Goal: Task Accomplishment & Management: Use online tool/utility

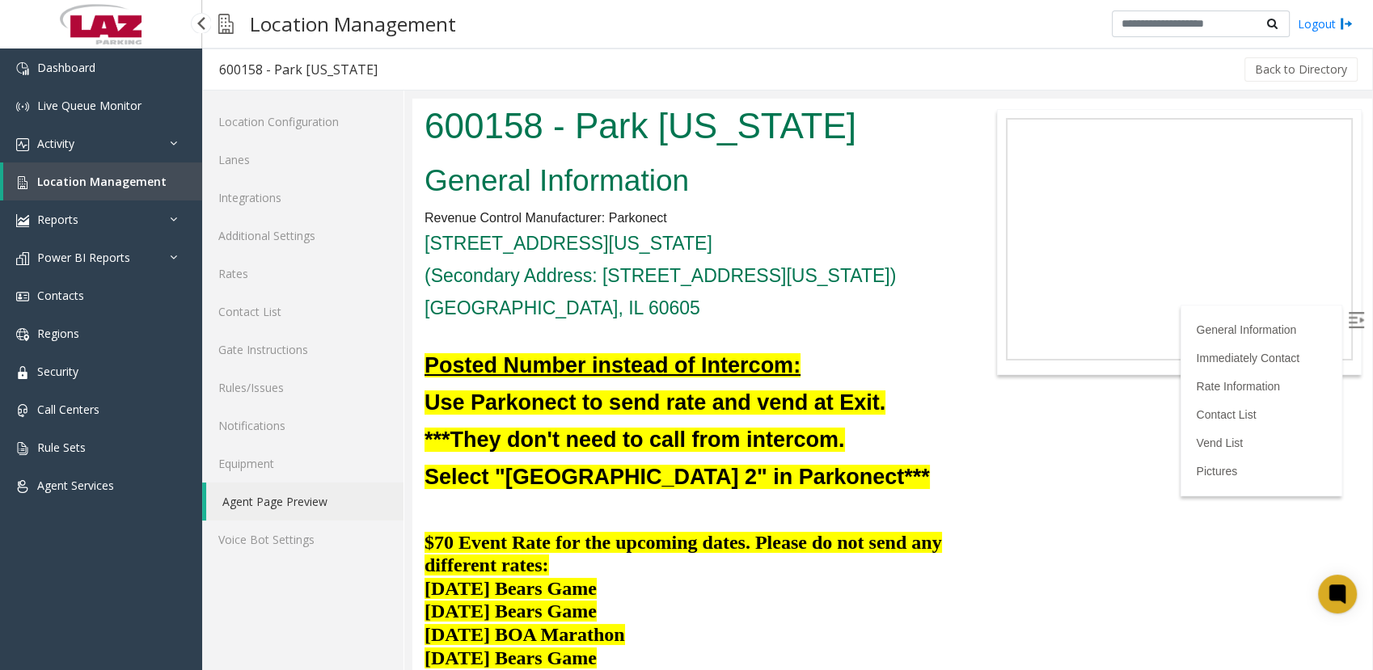
click at [54, 181] on span "Location Management" at bounding box center [101, 181] width 129 height 15
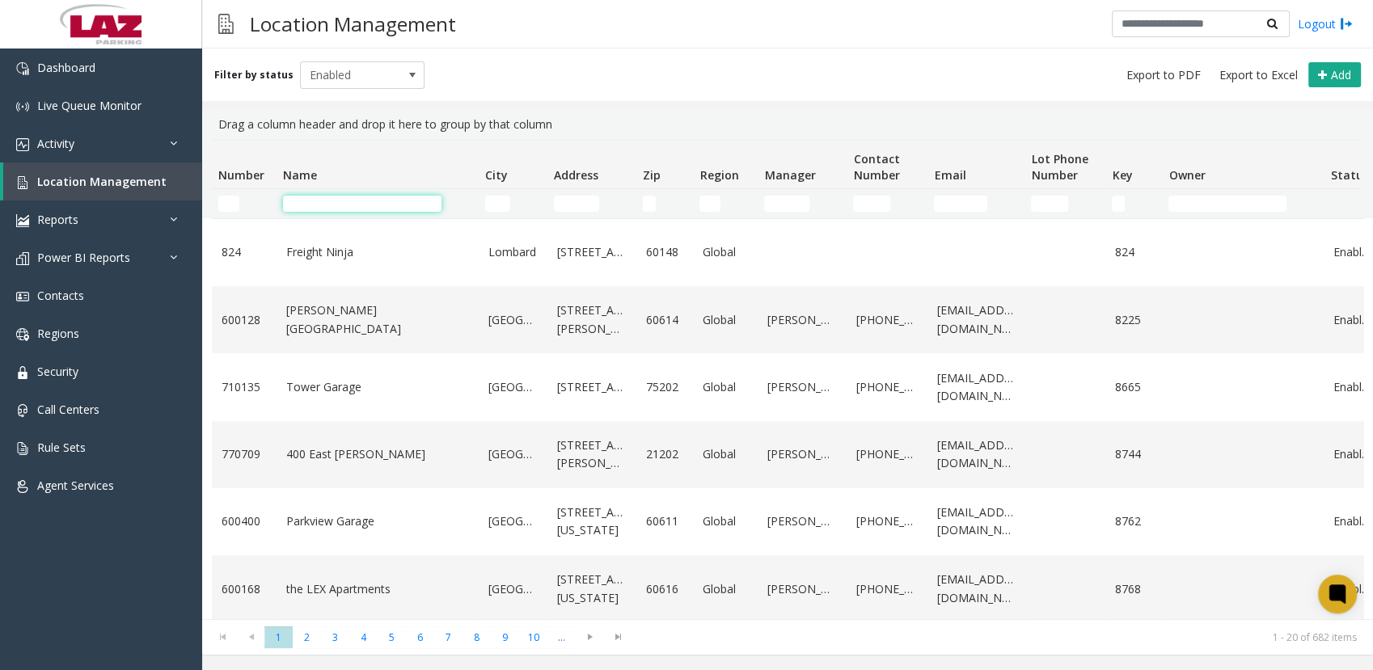
click at [357, 207] on input "Name Filter" at bounding box center [362, 204] width 159 height 16
click at [571, 199] on input "Address Filter" at bounding box center [576, 204] width 45 height 16
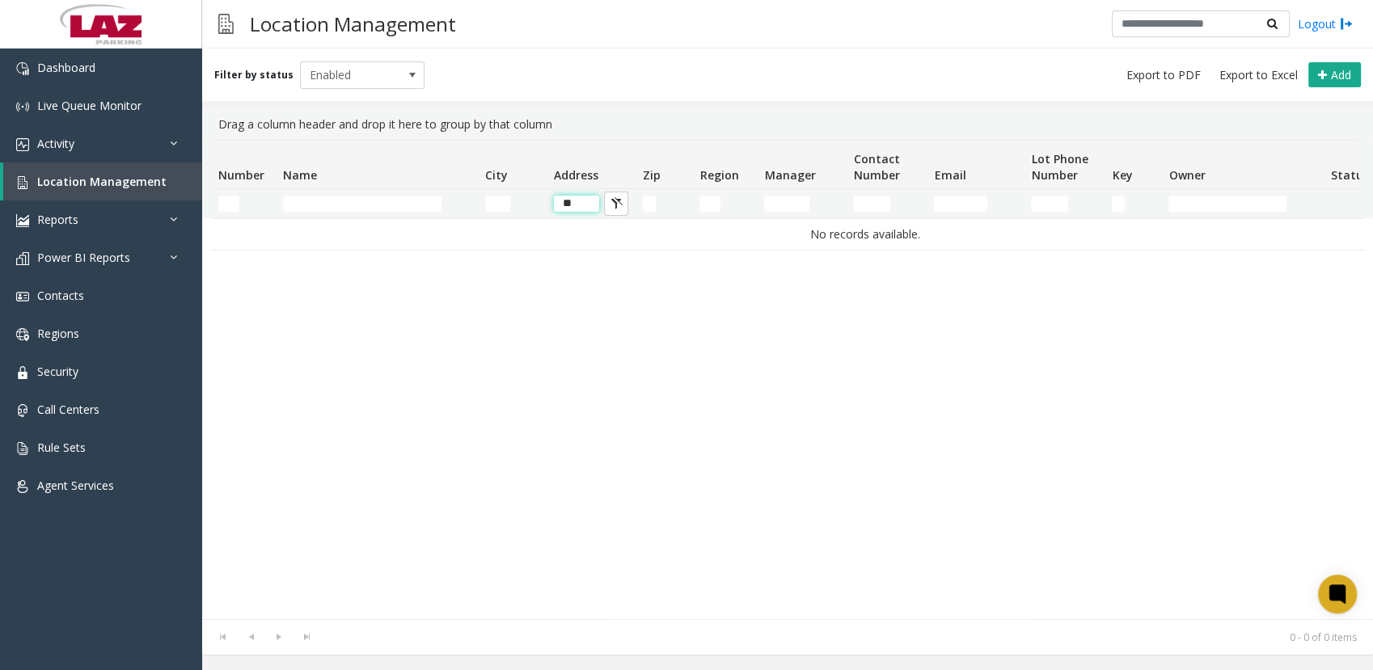
type input "*"
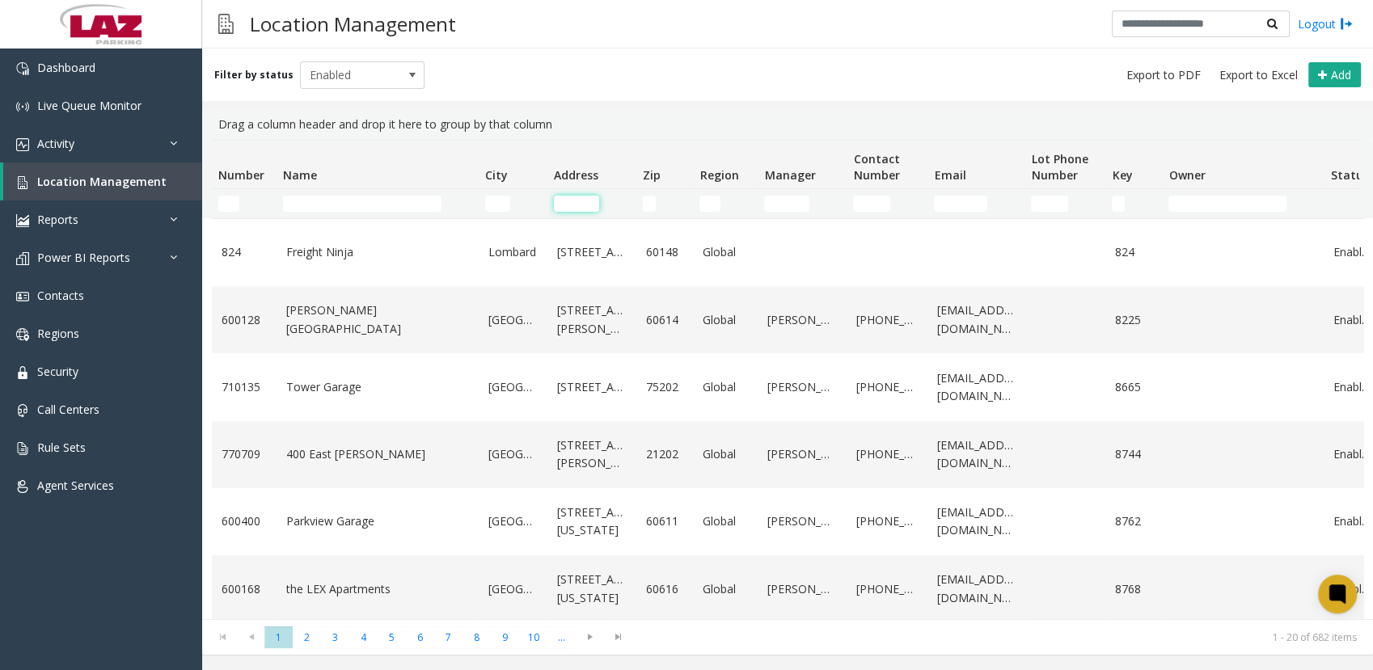
click at [361, 188] on th "Name" at bounding box center [378, 165] width 202 height 49
click at [360, 204] on input "Name Filter" at bounding box center [362, 204] width 159 height 16
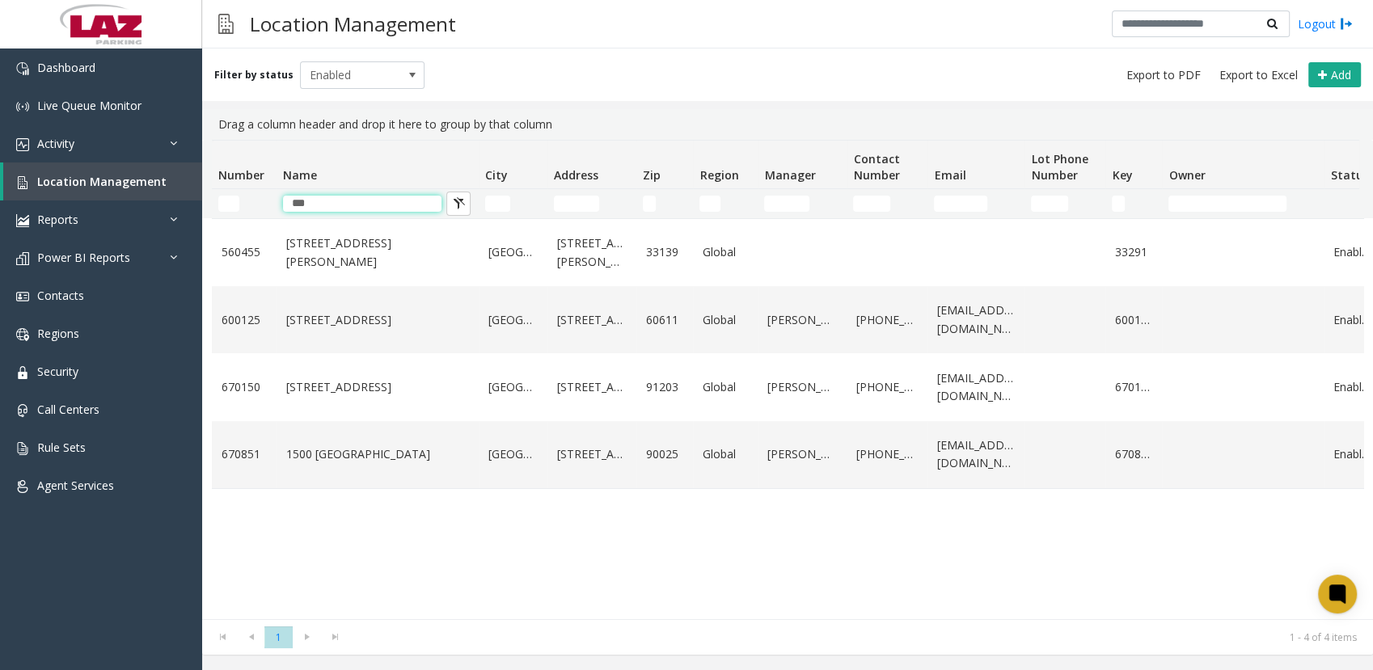
click at [432, 147] on th "Name" at bounding box center [378, 165] width 202 height 49
type input "***"
click at [300, 323] on link "[STREET_ADDRESS]" at bounding box center [377, 320] width 183 height 18
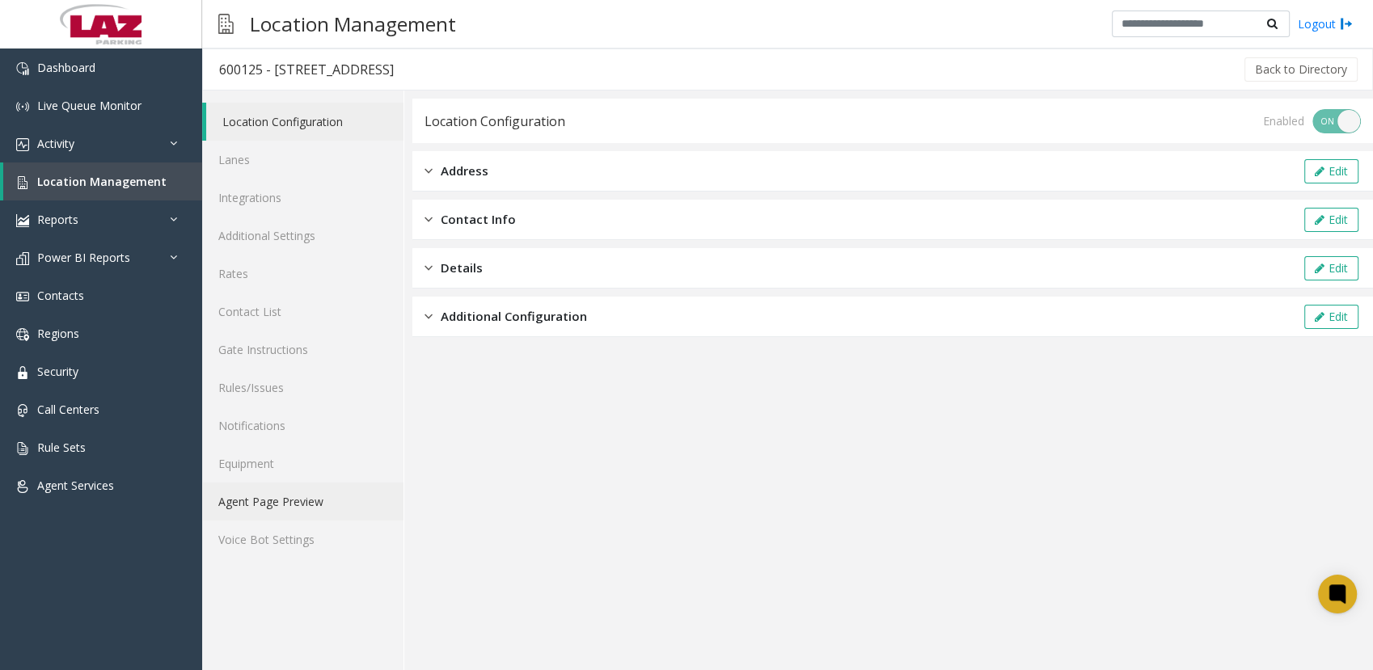
click at [294, 505] on link "Agent Page Preview" at bounding box center [302, 502] width 201 height 38
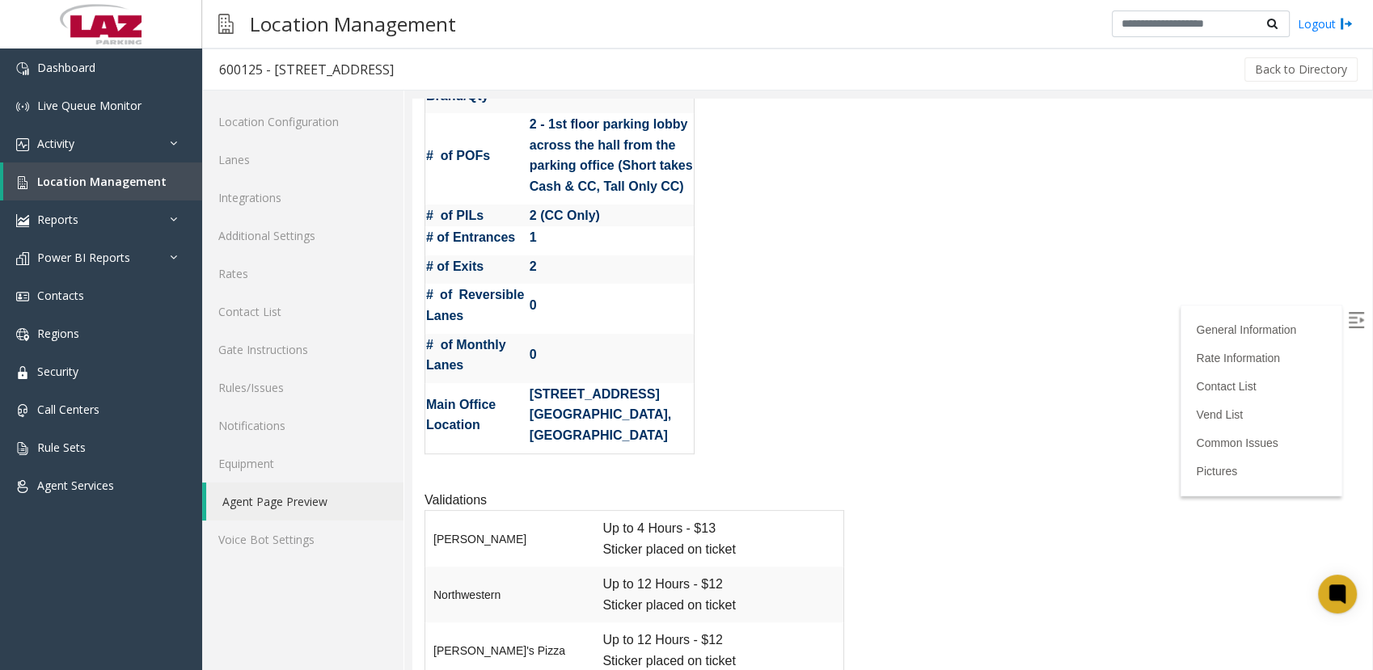
scroll to position [614, 0]
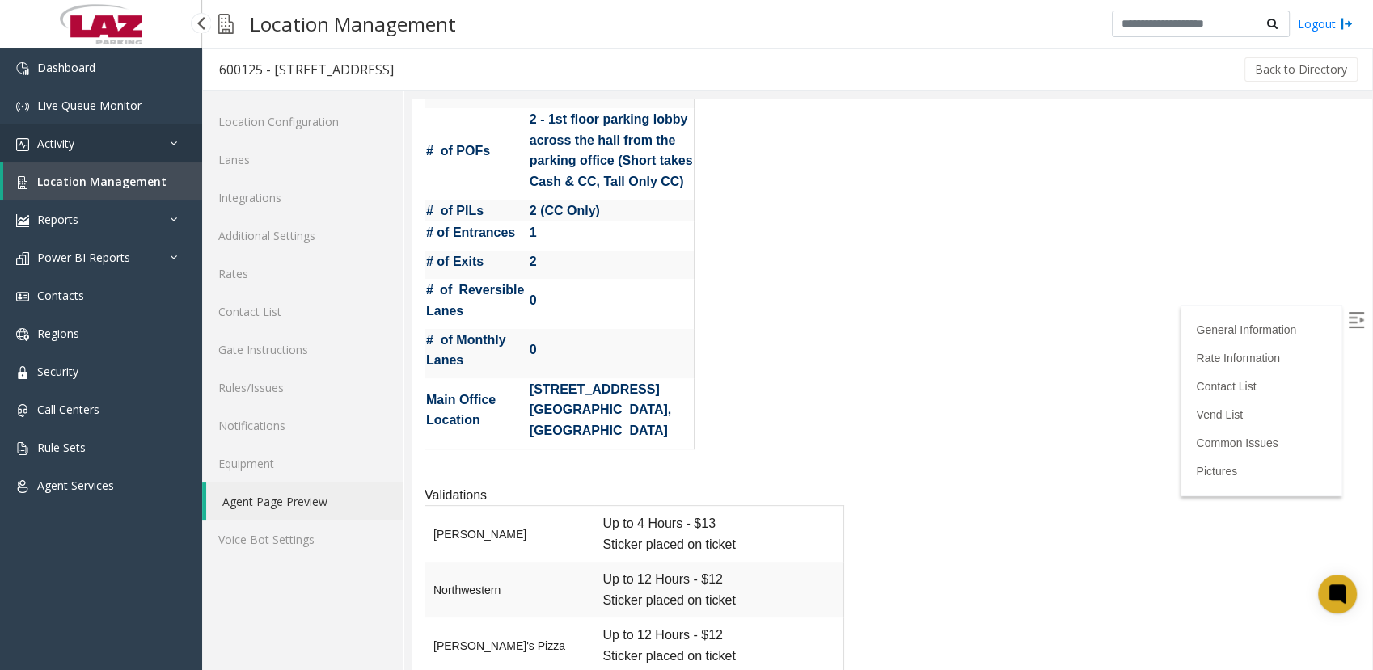
click at [70, 132] on link "Activity" at bounding box center [101, 144] width 202 height 38
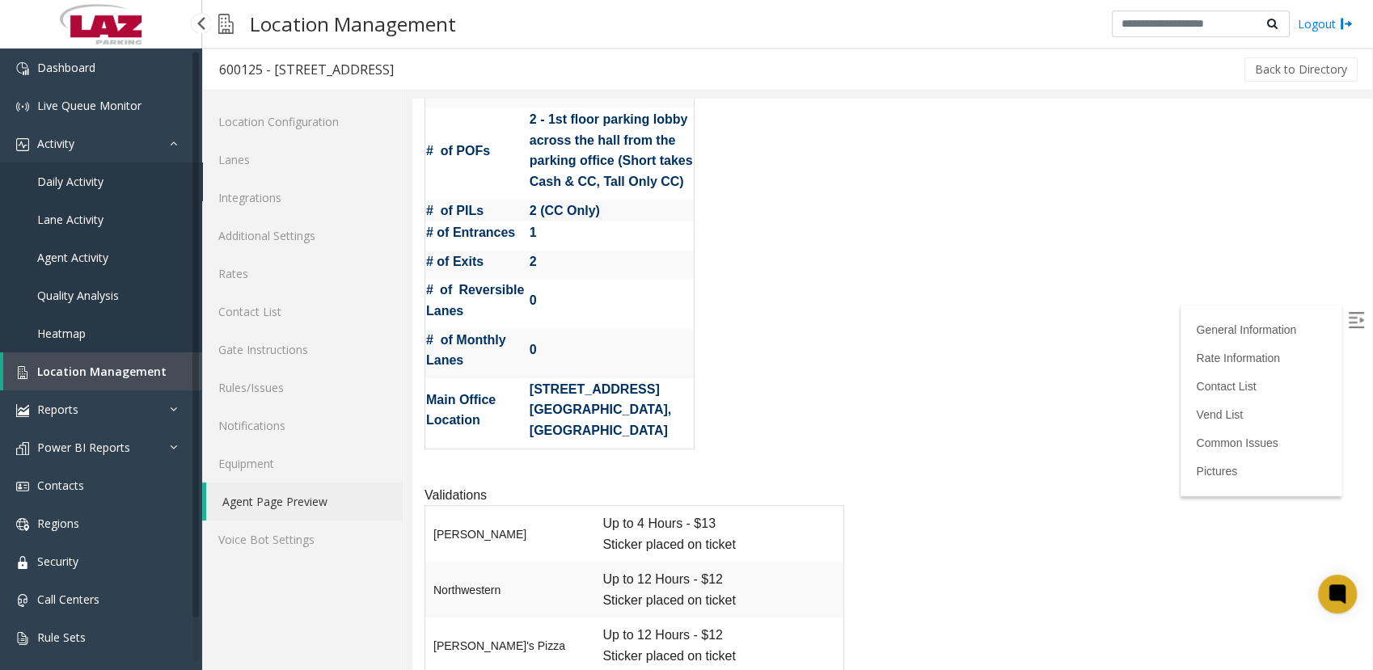
click at [91, 176] on span "Daily Activity" at bounding box center [70, 181] width 66 height 15
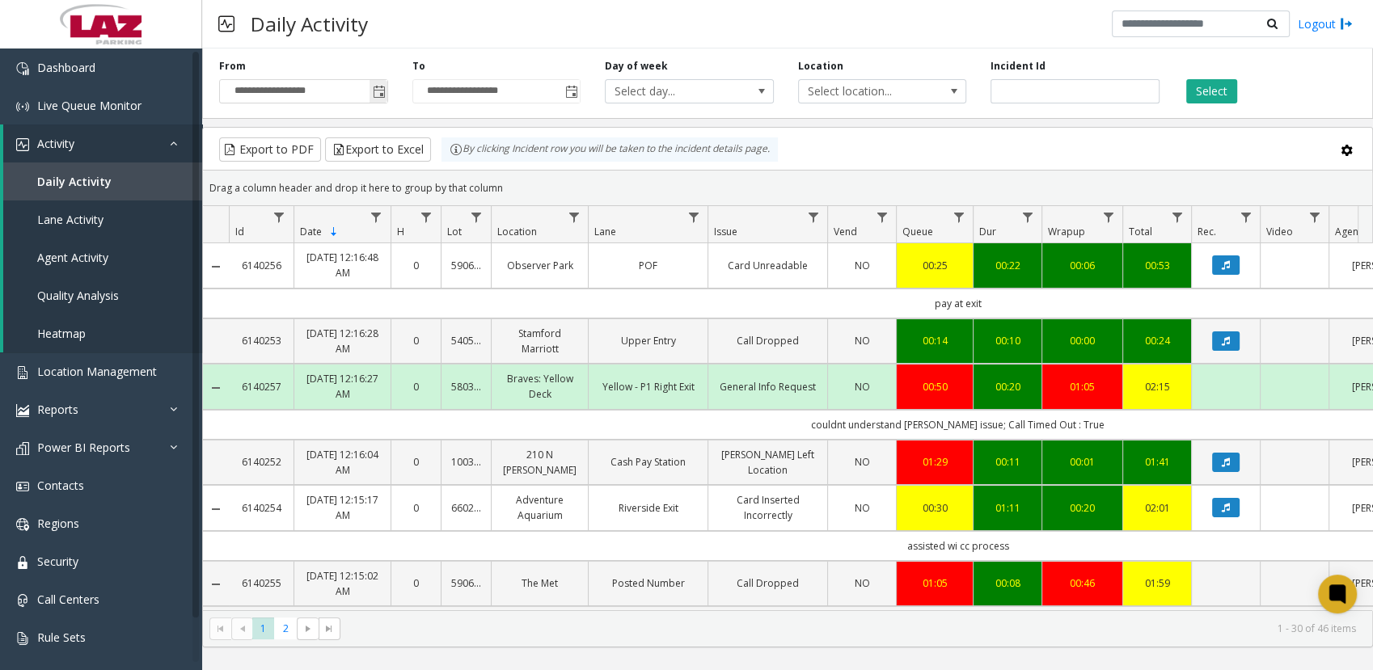
click at [377, 87] on span "Toggle popup" at bounding box center [379, 92] width 13 height 13
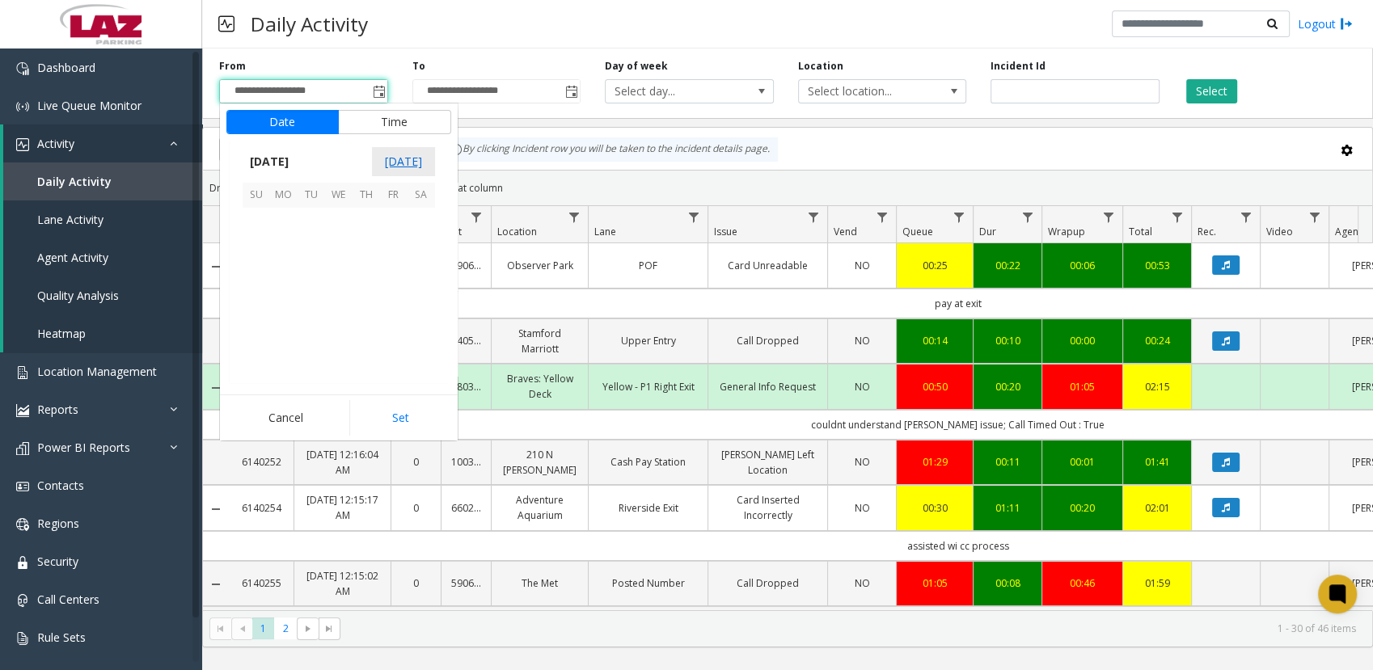
scroll to position [290253, 0]
click at [419, 239] on span "13" at bounding box center [421, 248] width 27 height 27
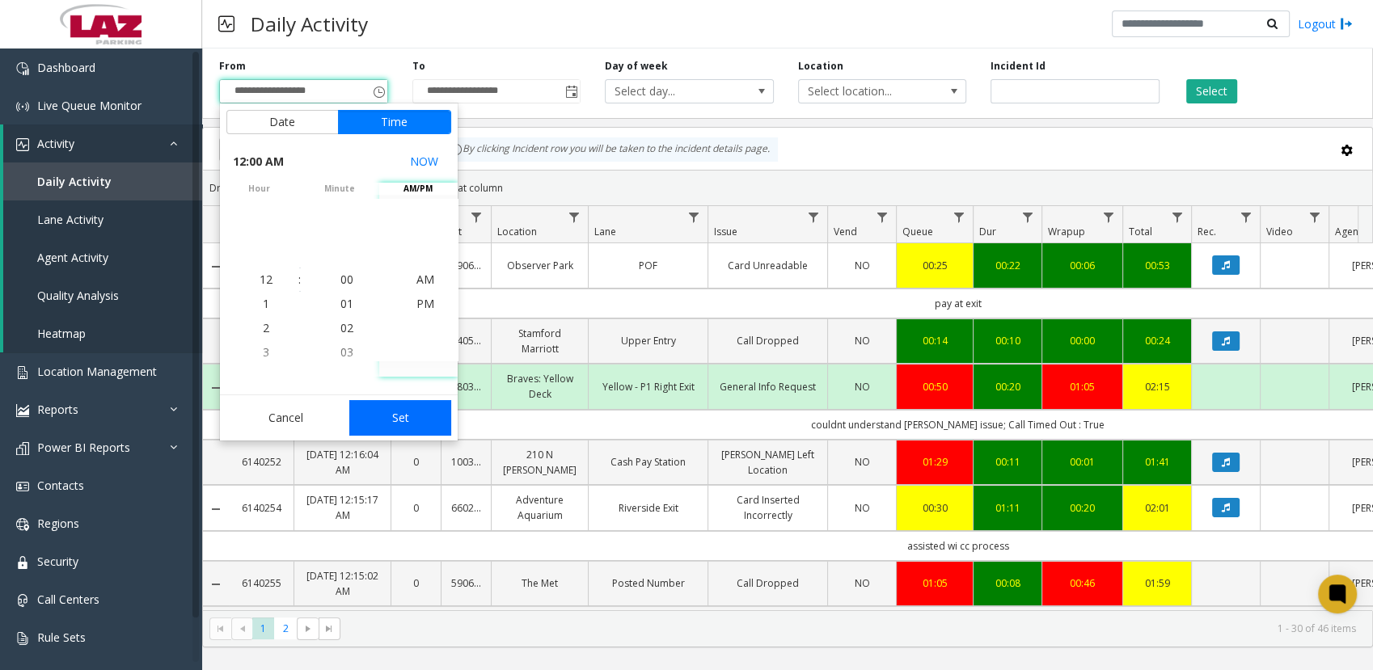
click at [406, 412] on button "Set" at bounding box center [400, 418] width 102 height 36
type input "**********"
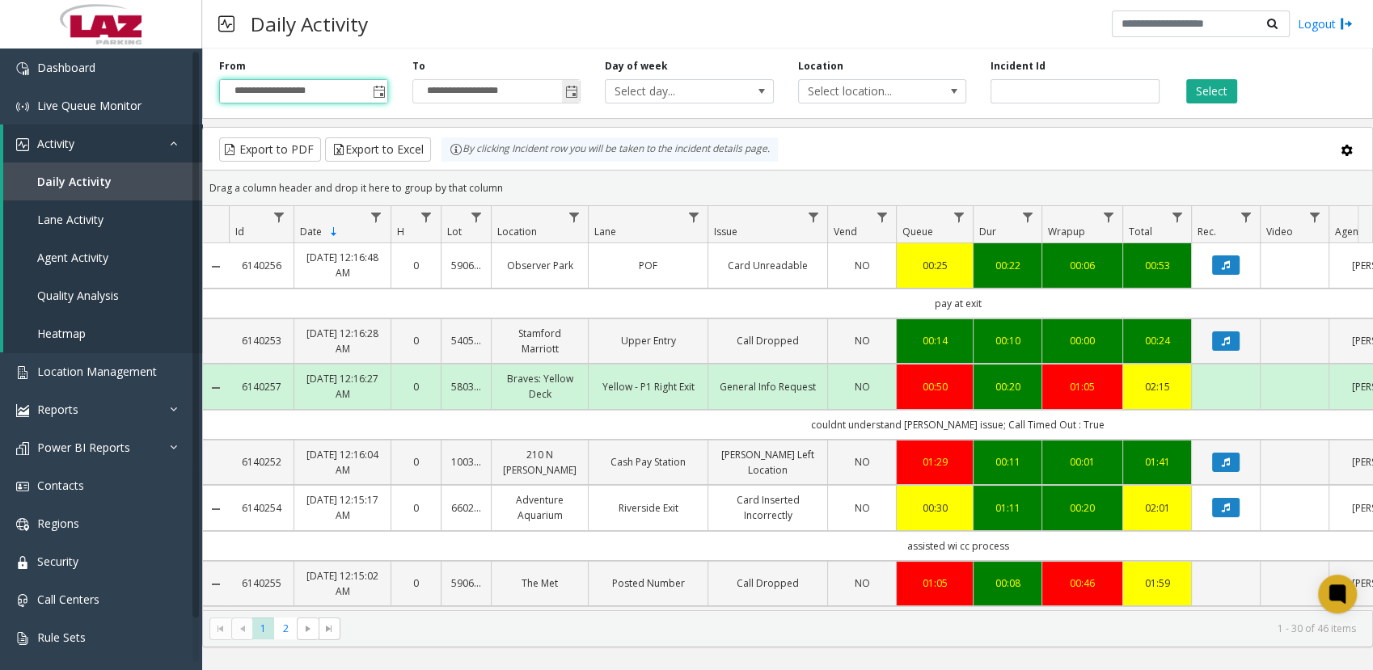
click at [571, 94] on span "Toggle popup" at bounding box center [571, 92] width 13 height 13
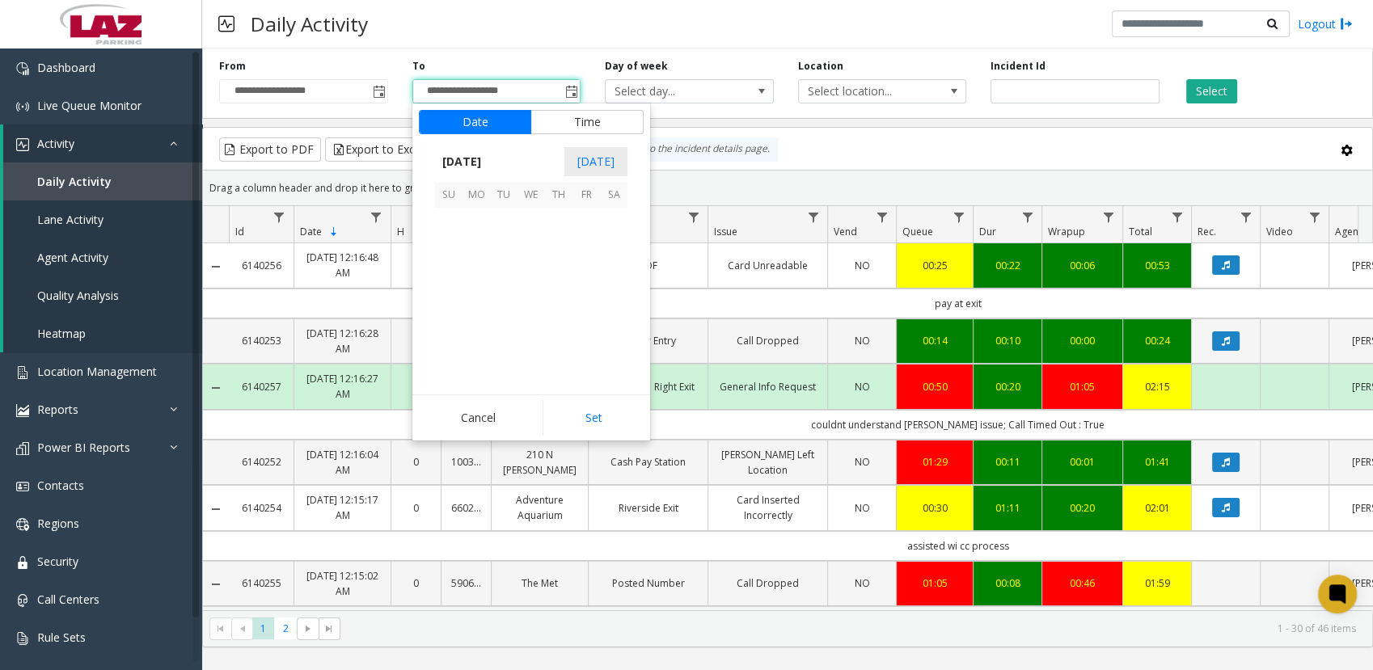
scroll to position [24, 0]
click at [621, 250] on span "13" at bounding box center [613, 248] width 27 height 27
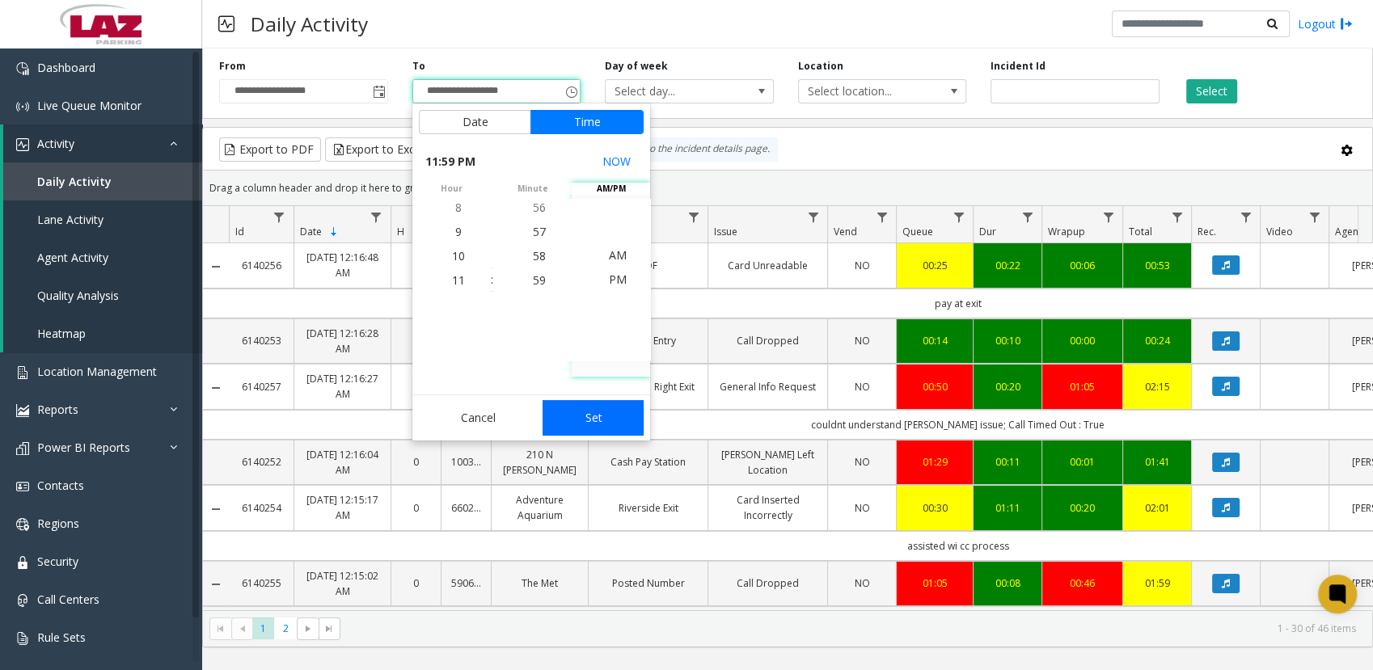
click at [608, 412] on button "Set" at bounding box center [594, 418] width 102 height 36
type input "**********"
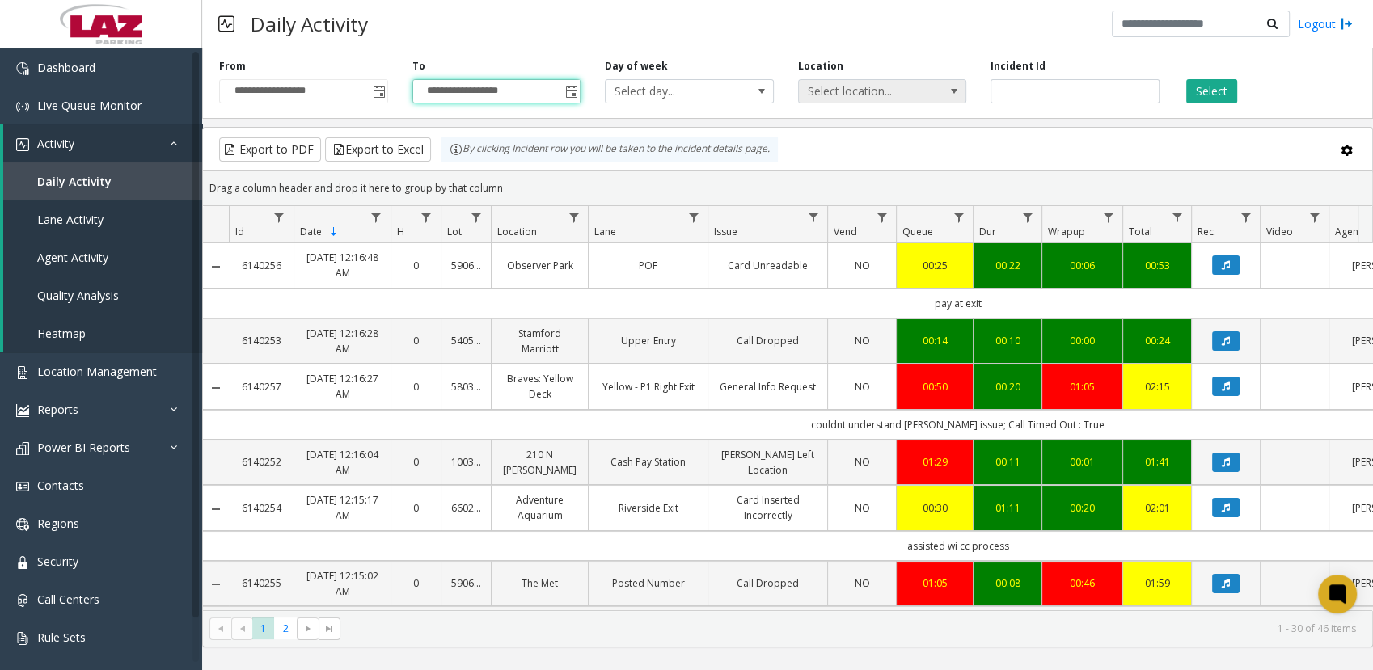
click at [848, 95] on span "Select location..." at bounding box center [865, 91] width 133 height 23
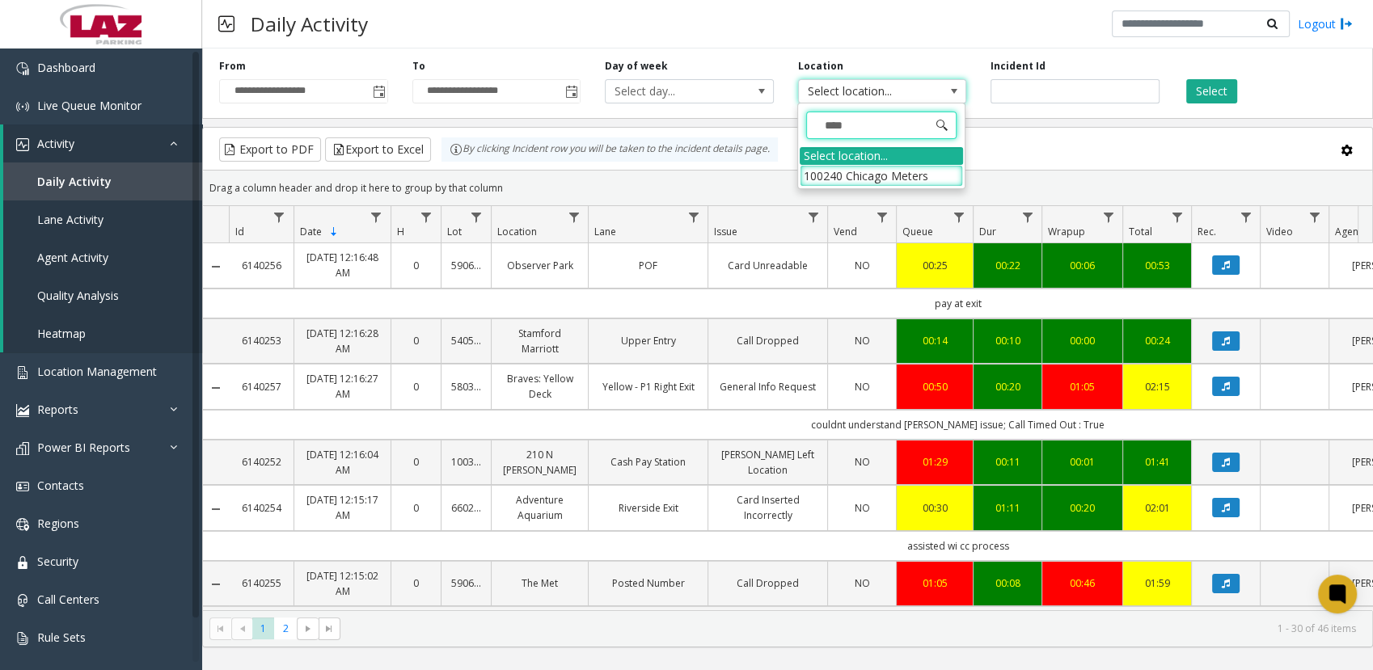
type input "*****"
click at [825, 171] on li "100240 Chicago Meters" at bounding box center [881, 176] width 163 height 22
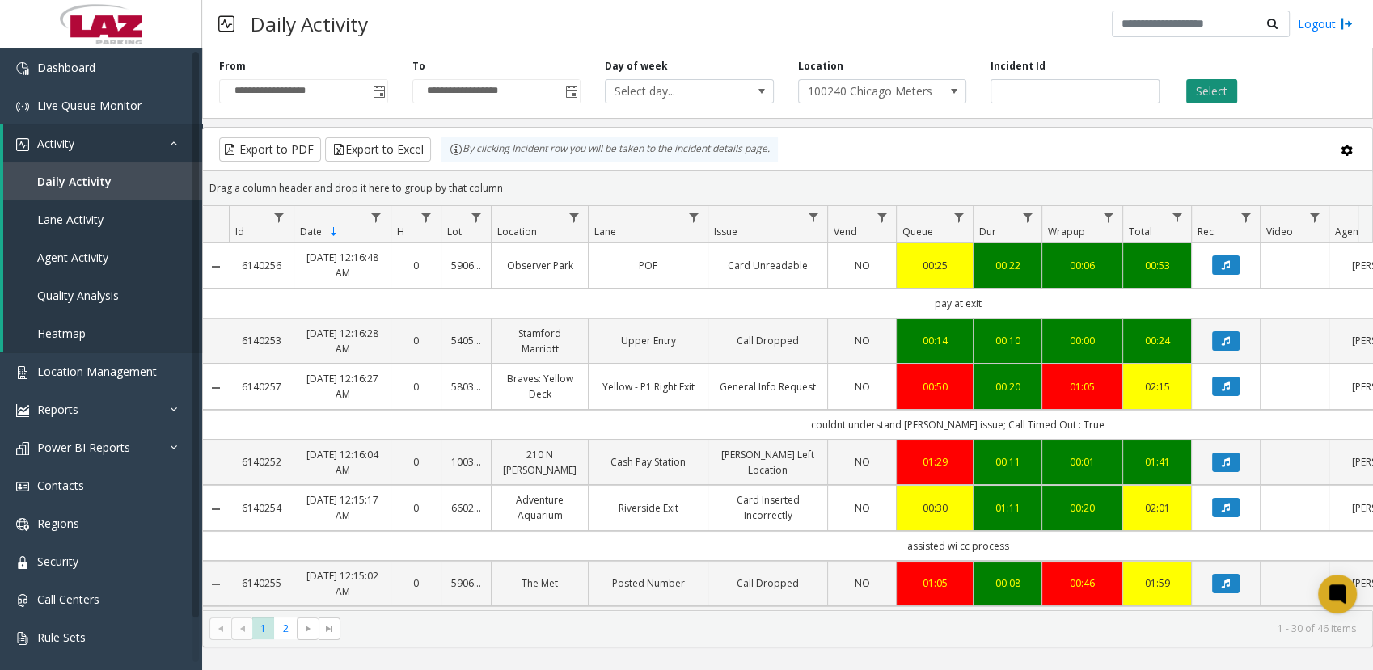
click at [1187, 98] on button "Select" at bounding box center [1211, 91] width 51 height 24
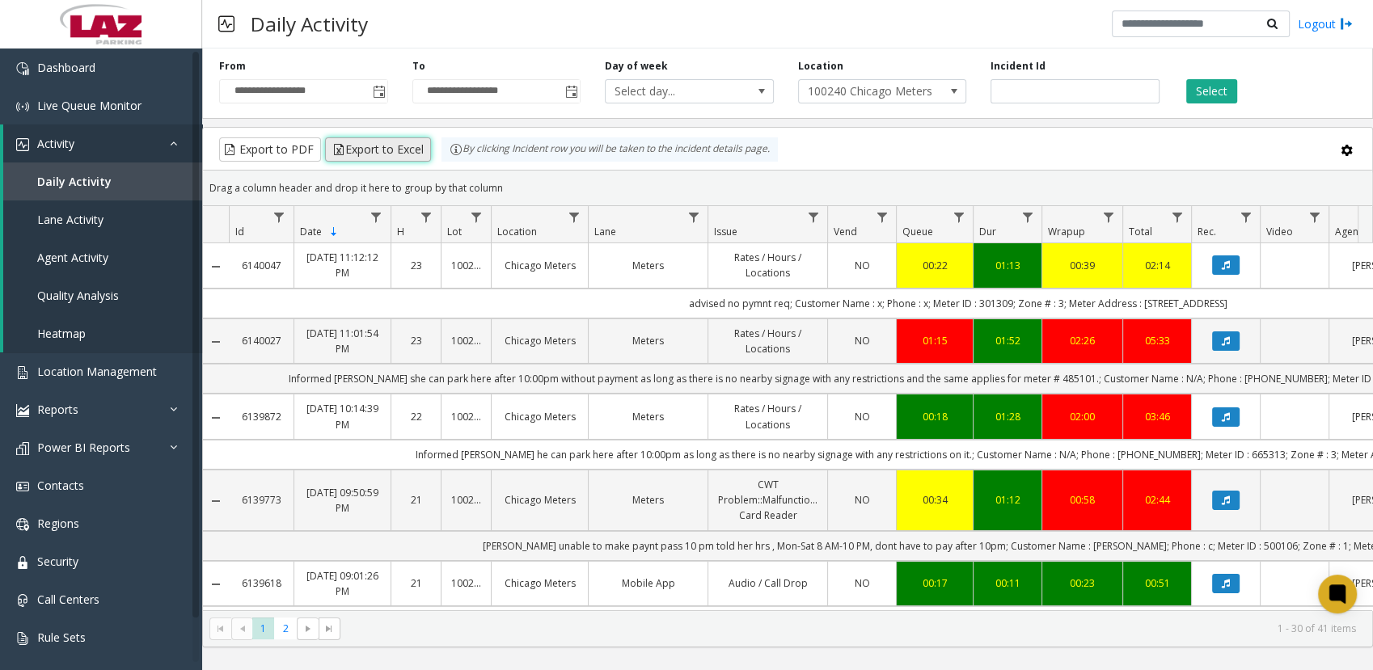
click at [384, 153] on button "Export to Excel" at bounding box center [378, 149] width 106 height 24
